Goal: Task Accomplishment & Management: Manage account settings

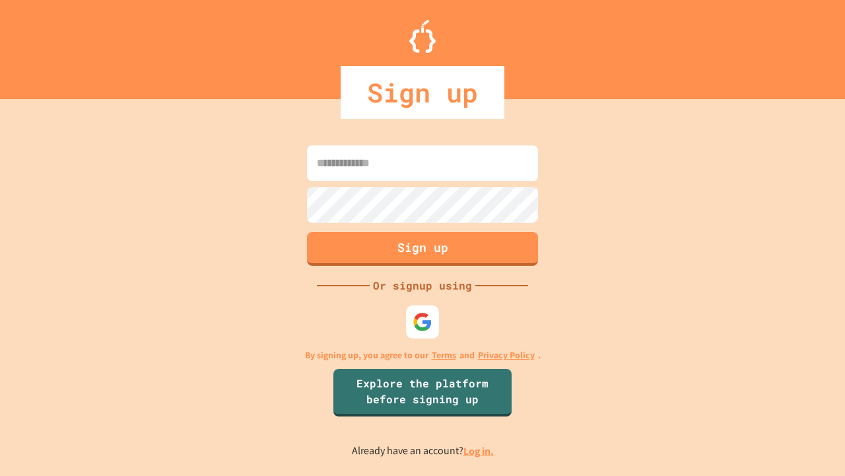
click at [479, 450] on link "Log in." at bounding box center [479, 451] width 30 height 14
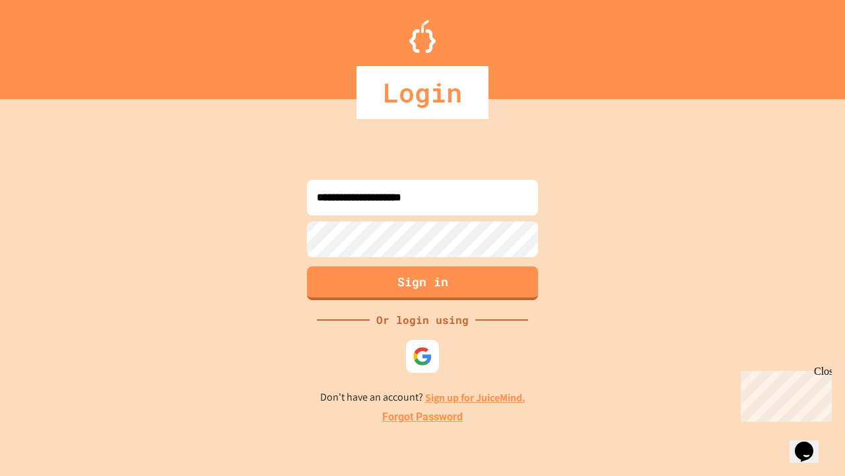
type input "**********"
